Goal: Task Accomplishment & Management: Manage account settings

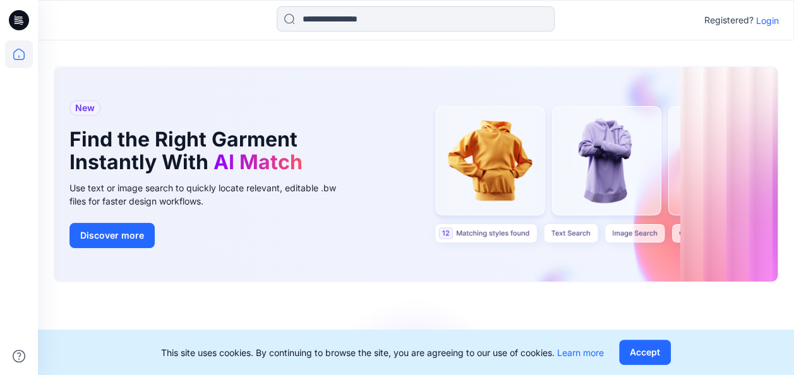
click at [764, 21] on p "Login" at bounding box center [767, 20] width 23 height 13
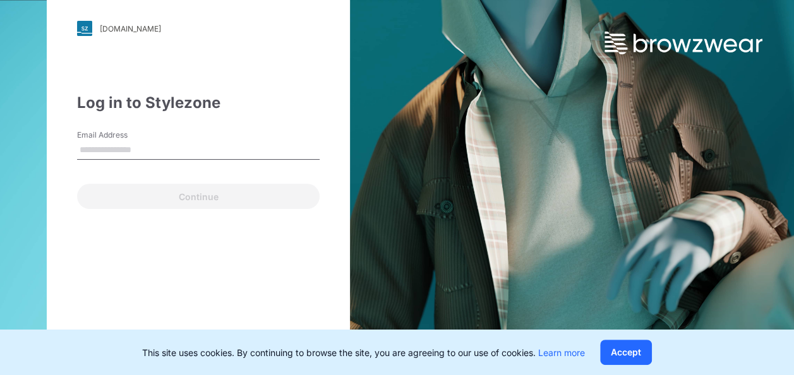
click at [136, 146] on input "Email Address" at bounding box center [198, 150] width 242 height 19
type input "**********"
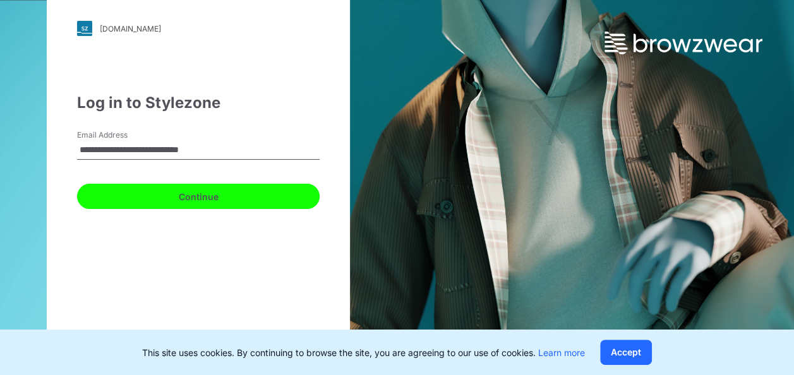
click at [213, 200] on button "Continue" at bounding box center [198, 196] width 242 height 25
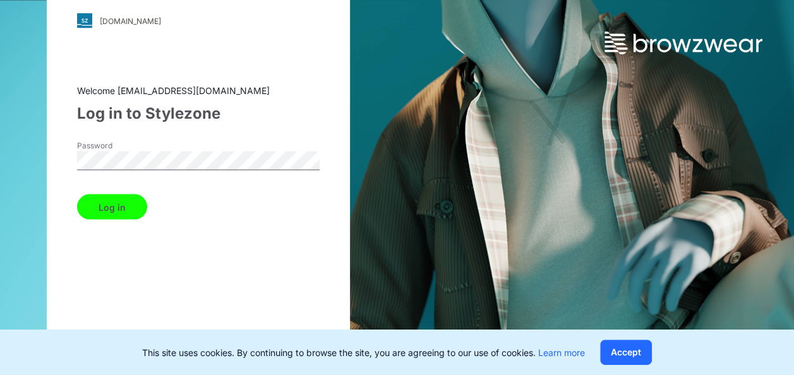
click at [110, 210] on button "Log in" at bounding box center [112, 206] width 70 height 25
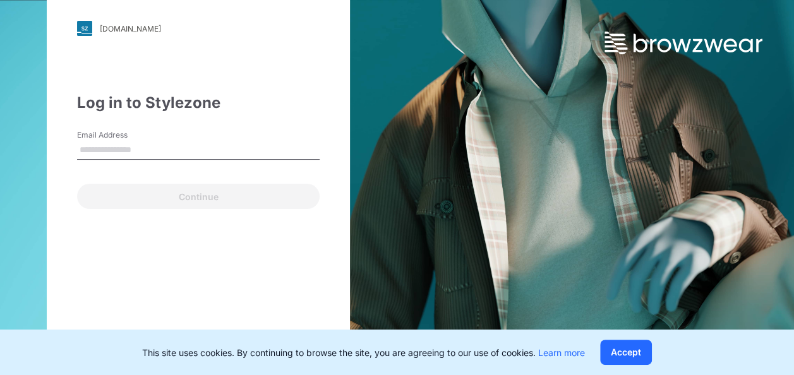
click at [145, 150] on input "Email Address" at bounding box center [198, 150] width 242 height 19
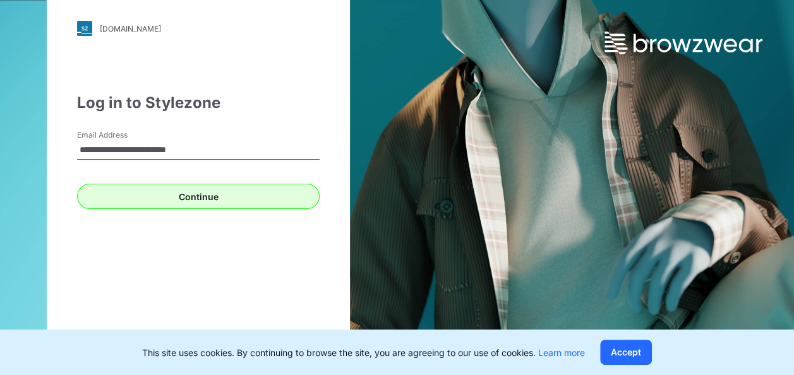
type input "**********"
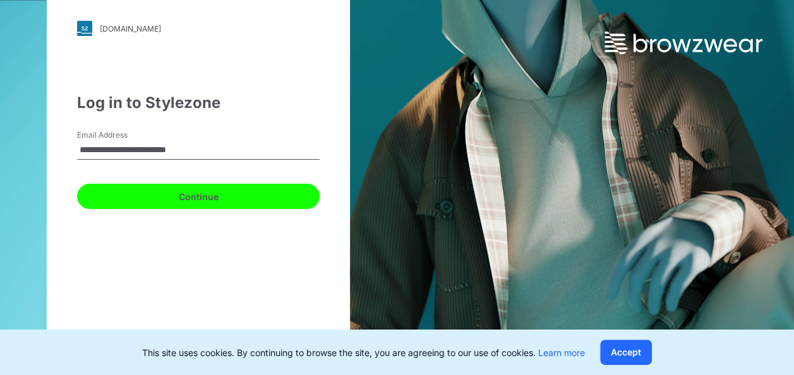
click at [175, 195] on button "Continue" at bounding box center [198, 196] width 242 height 25
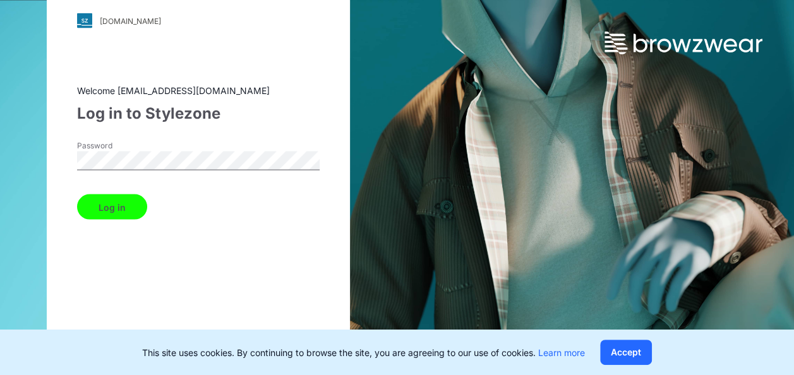
click at [54, 148] on div "[DOMAIN_NAME] Loading... Welcome [EMAIL_ADDRESS][DOMAIN_NAME] Log in to Stylezo…" at bounding box center [198, 188] width 303 height 410
click at [101, 205] on button "Log in" at bounding box center [112, 206] width 70 height 25
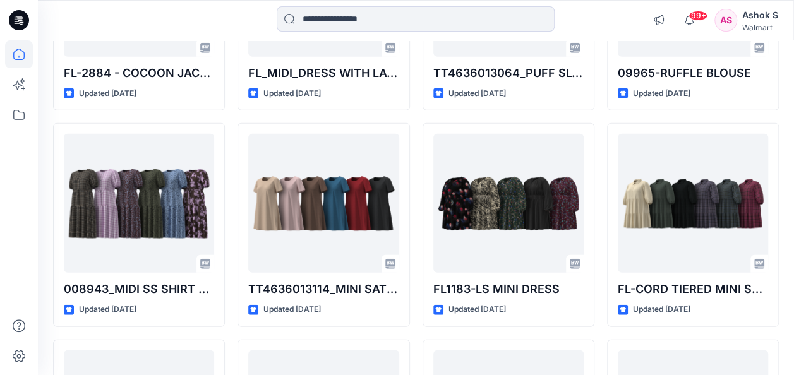
scroll to position [6344, 0]
